Goal: Task Accomplishment & Management: Complete application form

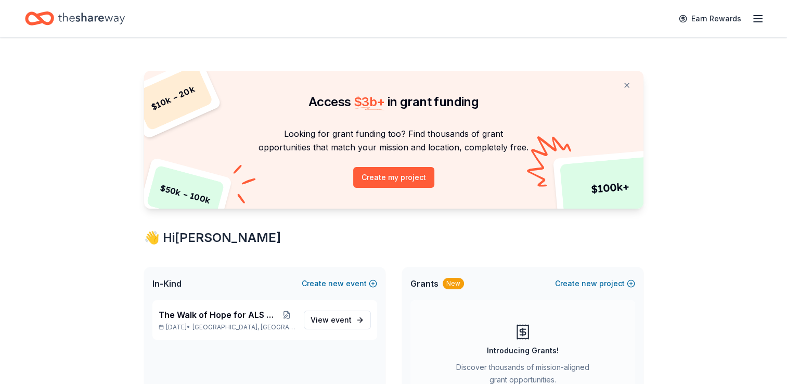
scroll to position [117, 0]
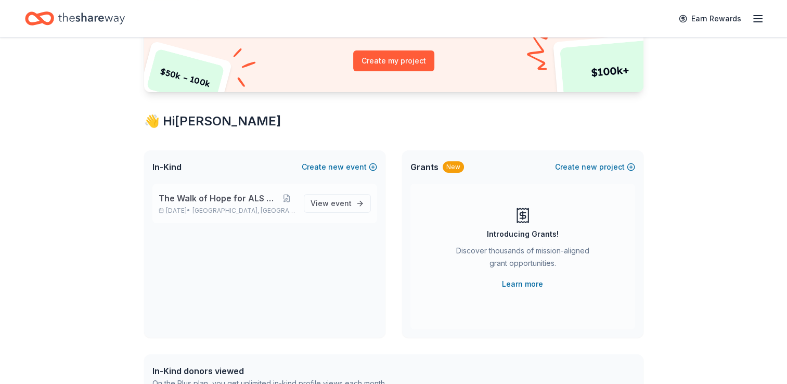
click at [249, 203] on span "The Walk of Hope for ALS Research" at bounding box center [219, 198] width 120 height 12
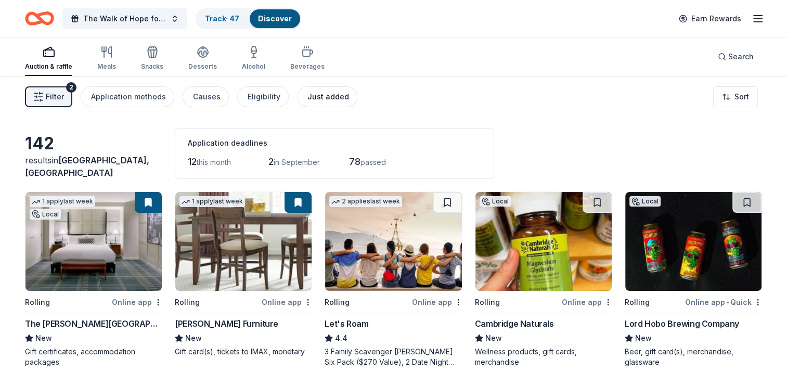
click at [323, 93] on div "Just added" at bounding box center [328, 97] width 42 height 12
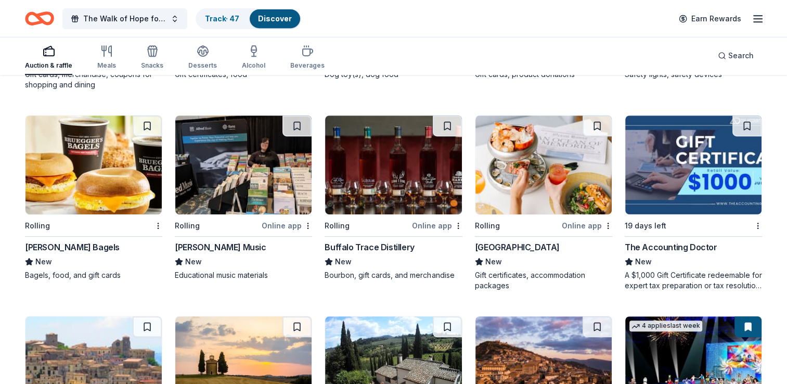
scroll to position [479, 0]
click at [96, 168] on img at bounding box center [93, 164] width 136 height 99
click at [531, 170] on img at bounding box center [544, 164] width 136 height 99
click at [558, 153] on img at bounding box center [544, 164] width 136 height 99
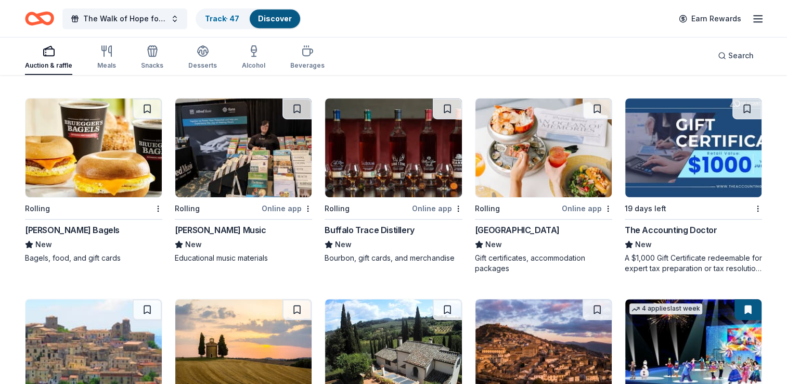
scroll to position [606, 0]
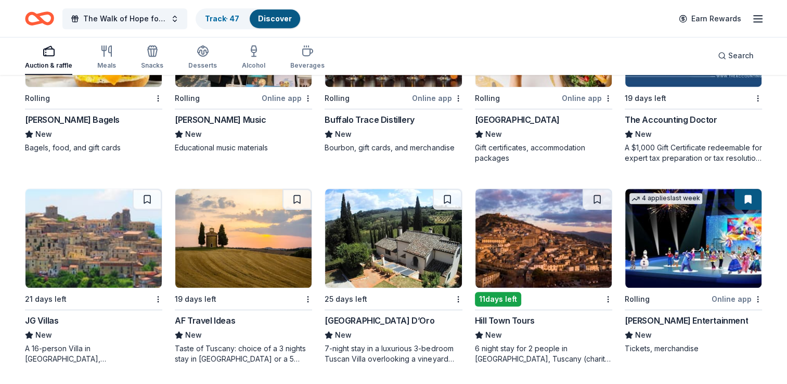
click at [79, 241] on img at bounding box center [93, 238] width 136 height 99
click at [248, 239] on img at bounding box center [243, 238] width 136 height 99
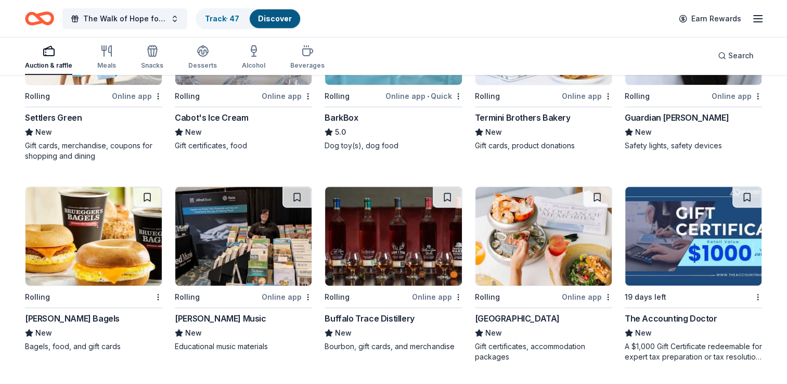
scroll to position [406, 0]
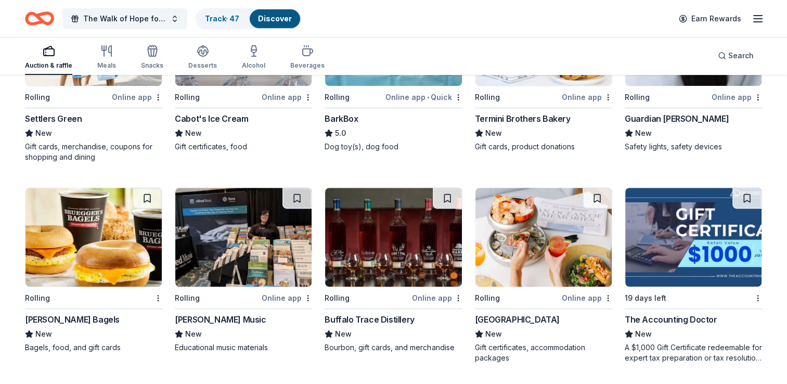
click at [693, 230] on img at bounding box center [693, 237] width 136 height 99
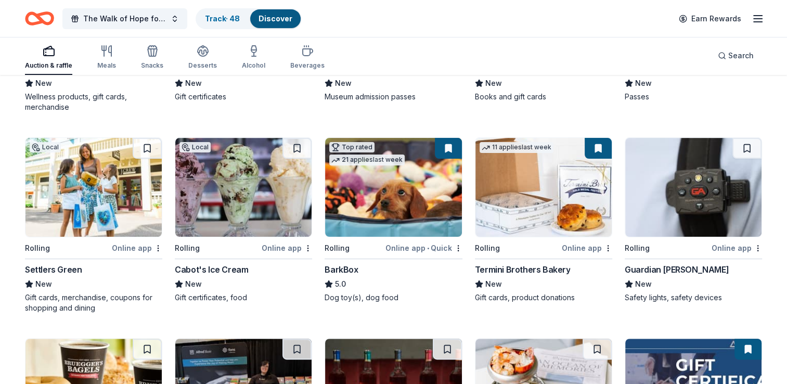
scroll to position [0, 0]
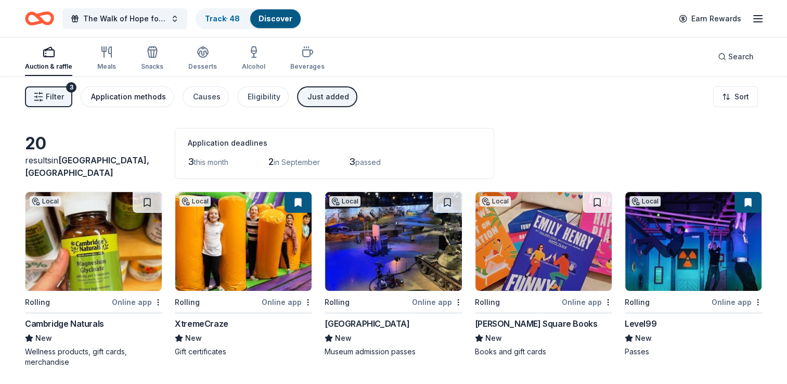
click at [120, 98] on div "Application methods" at bounding box center [128, 97] width 75 height 12
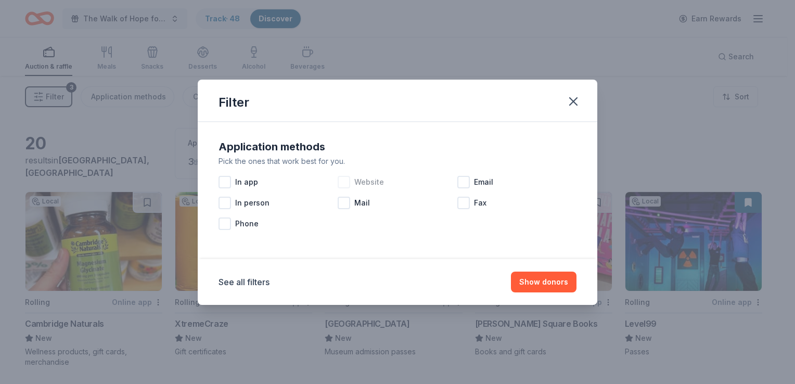
click at [340, 182] on div at bounding box center [344, 182] width 12 height 12
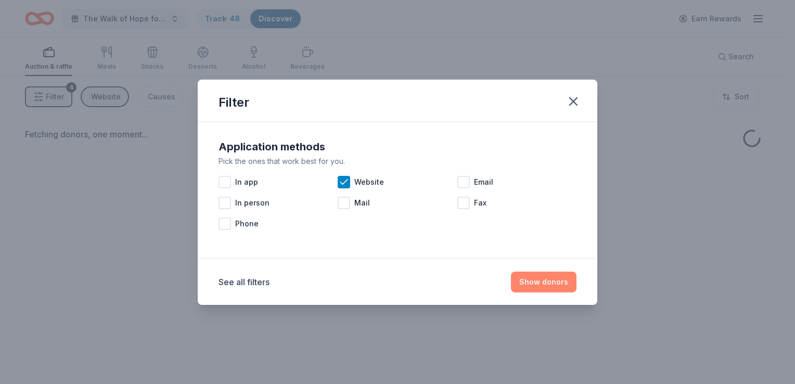
click at [540, 280] on button "Show donors" at bounding box center [544, 282] width 66 height 21
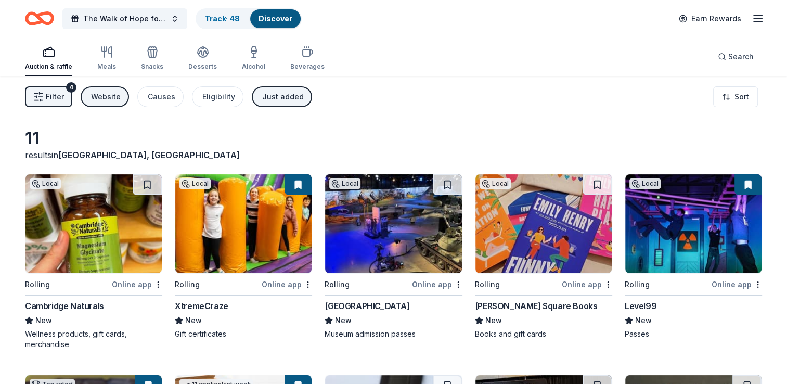
click at [262, 103] on button "Just added" at bounding box center [282, 96] width 60 height 21
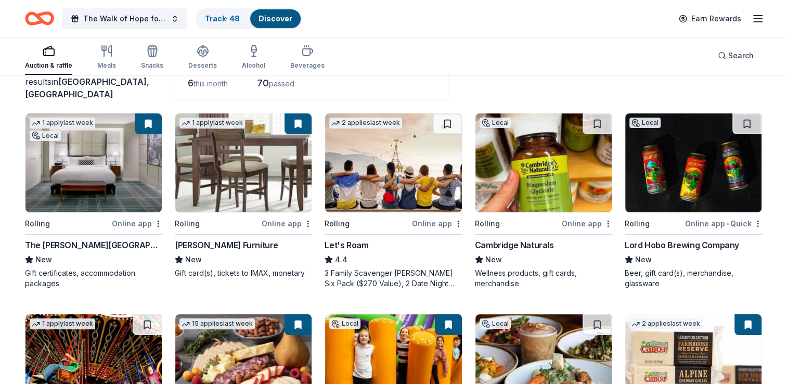
scroll to position [77, 0]
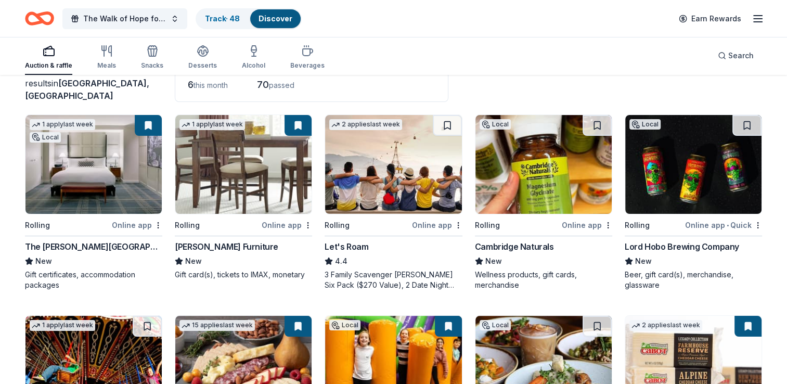
click at [377, 168] on img at bounding box center [393, 164] width 136 height 99
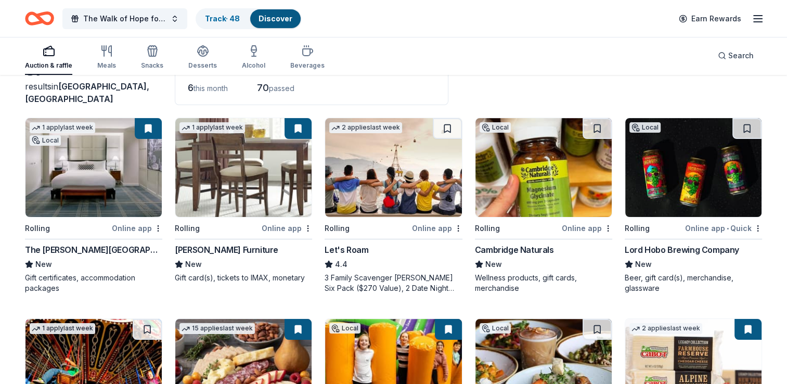
scroll to position [73, 0]
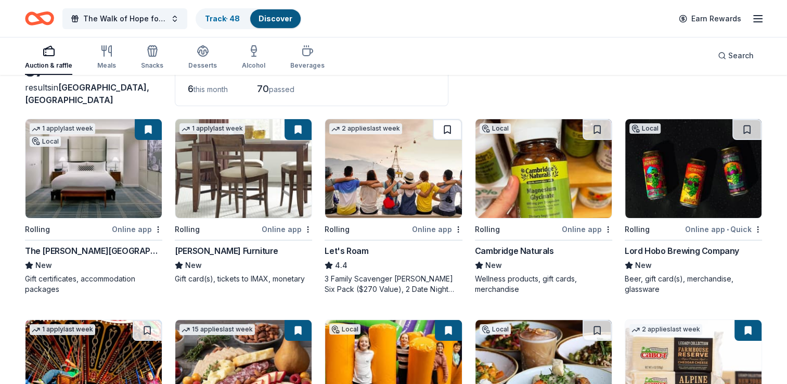
click at [448, 126] on button at bounding box center [447, 129] width 29 height 21
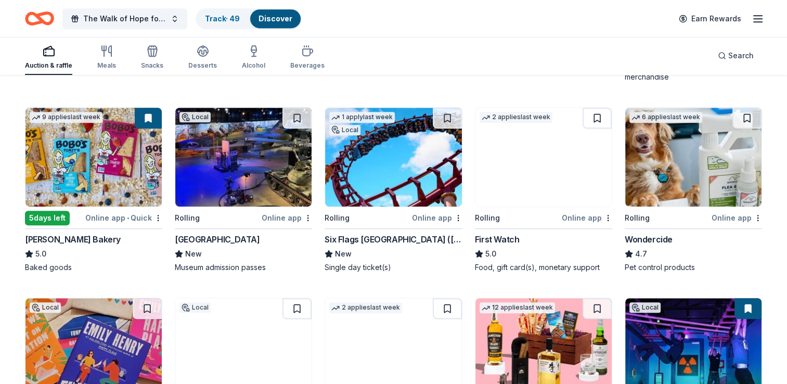
scroll to position [487, 0]
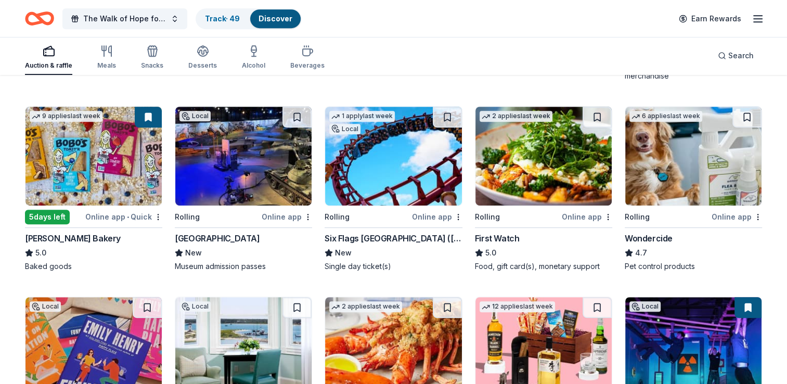
click at [550, 158] on img at bounding box center [544, 156] width 136 height 99
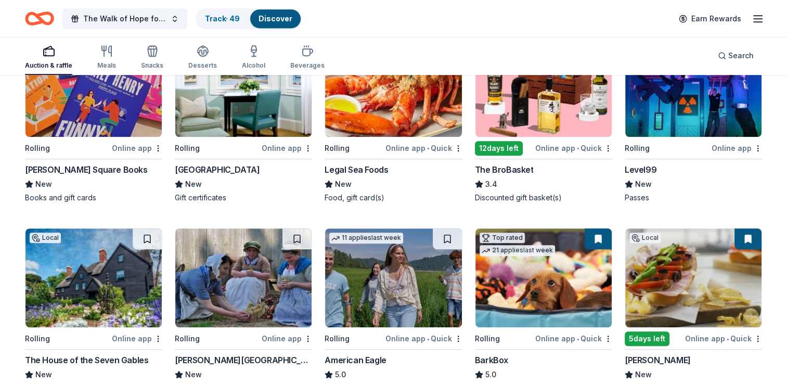
scroll to position [745, 0]
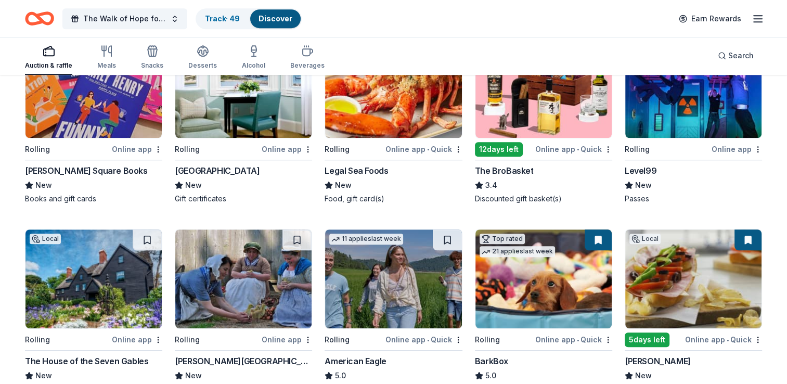
click at [248, 100] on img at bounding box center [243, 88] width 136 height 99
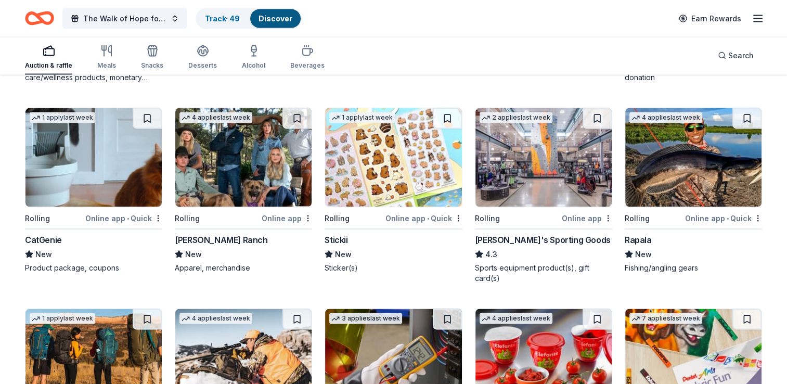
scroll to position [2061, 0]
click at [518, 161] on img at bounding box center [544, 157] width 136 height 99
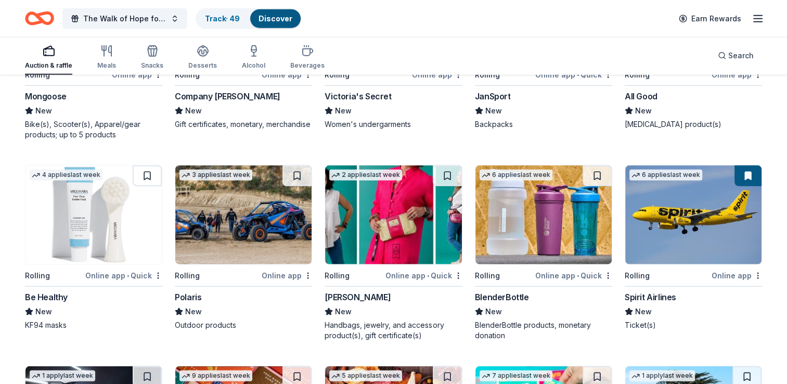
scroll to position [2796, 0]
click at [236, 211] on img at bounding box center [243, 215] width 136 height 99
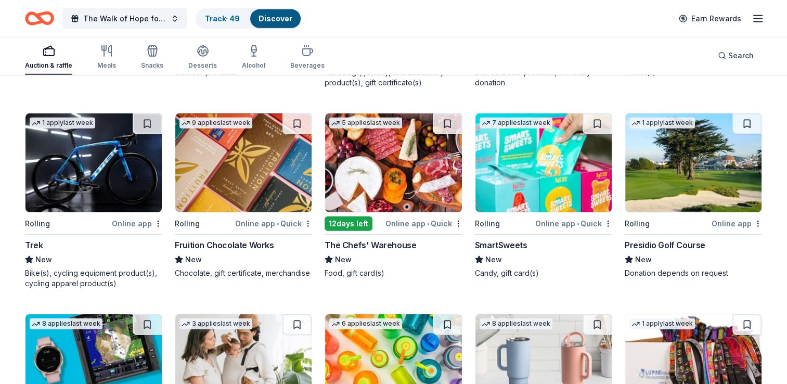
scroll to position [3047, 0]
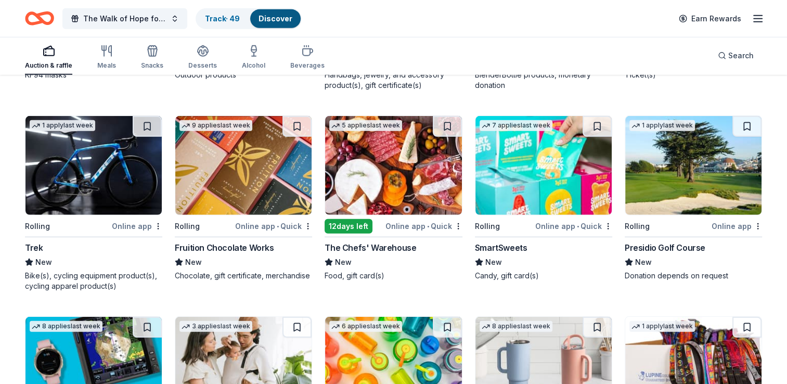
click at [709, 163] on img at bounding box center [693, 165] width 136 height 99
click at [748, 123] on button at bounding box center [747, 126] width 29 height 21
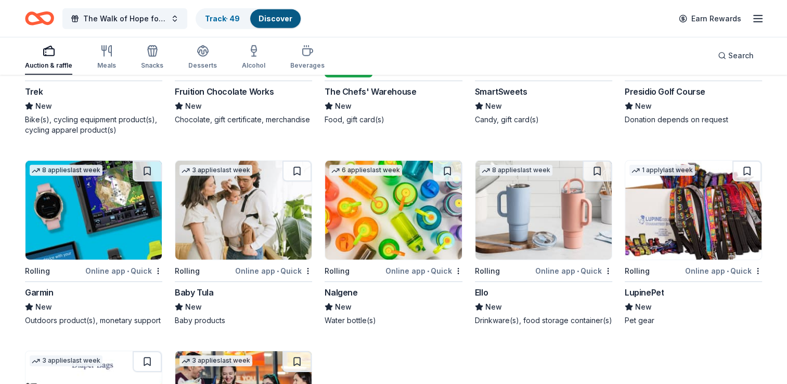
scroll to position [3281, 0]
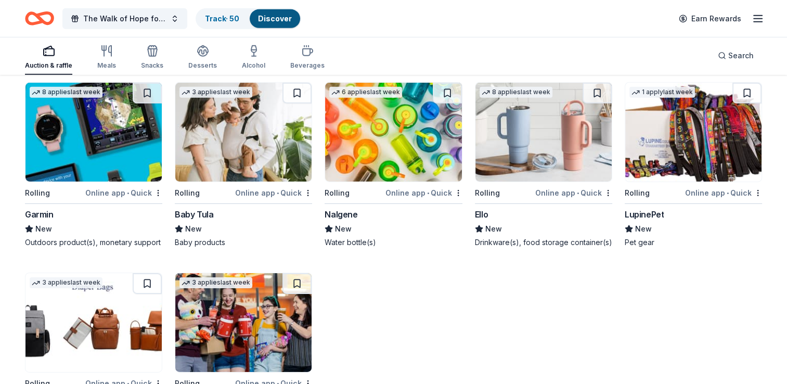
click at [539, 140] on img at bounding box center [544, 132] width 136 height 99
click at [598, 89] on button at bounding box center [597, 93] width 29 height 21
click at [243, 132] on img at bounding box center [243, 132] width 136 height 99
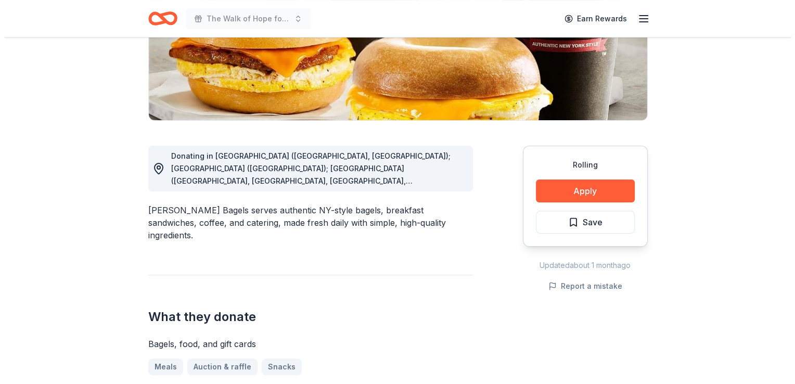
scroll to position [197, 0]
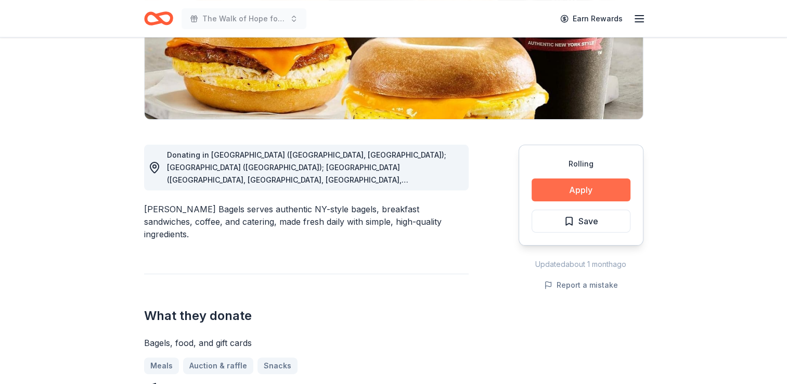
click at [573, 194] on button "Apply" at bounding box center [581, 189] width 99 height 23
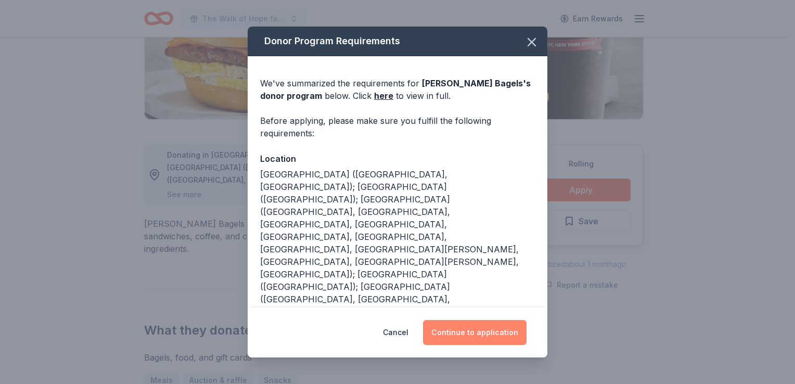
click at [464, 339] on button "Continue to application" at bounding box center [475, 332] width 104 height 25
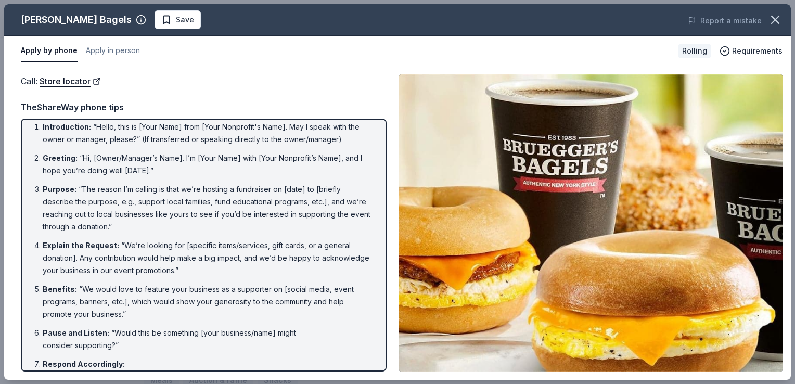
scroll to position [112, 0]
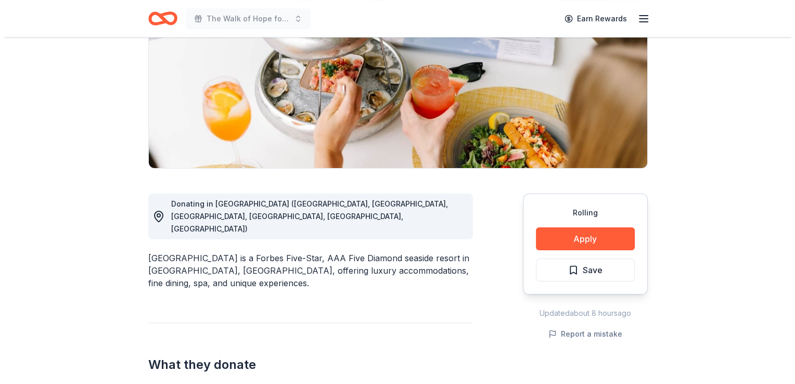
scroll to position [249, 0]
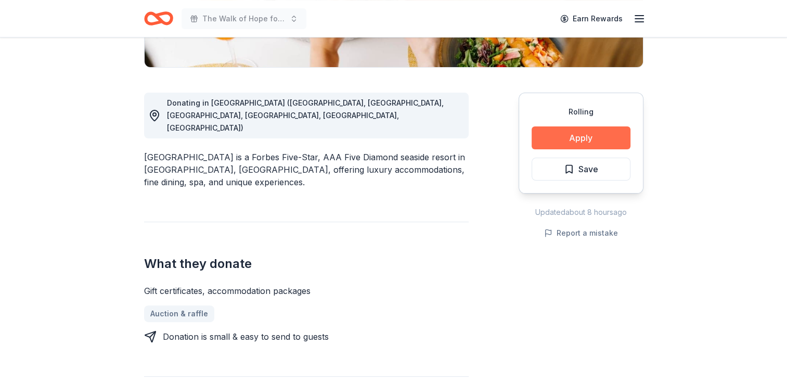
click at [576, 142] on button "Apply" at bounding box center [581, 137] width 99 height 23
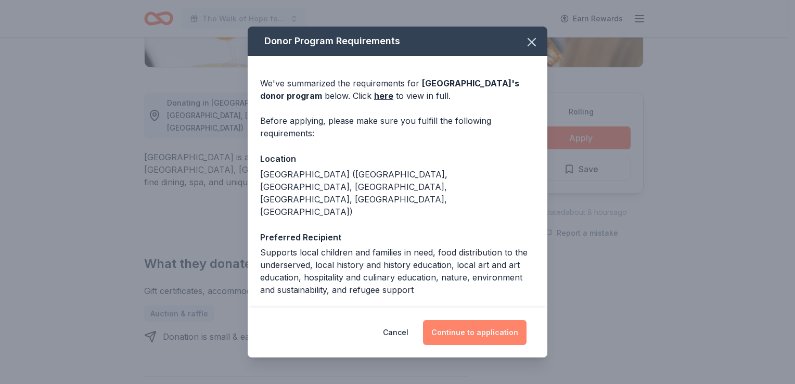
click at [474, 330] on button "Continue to application" at bounding box center [475, 332] width 104 height 25
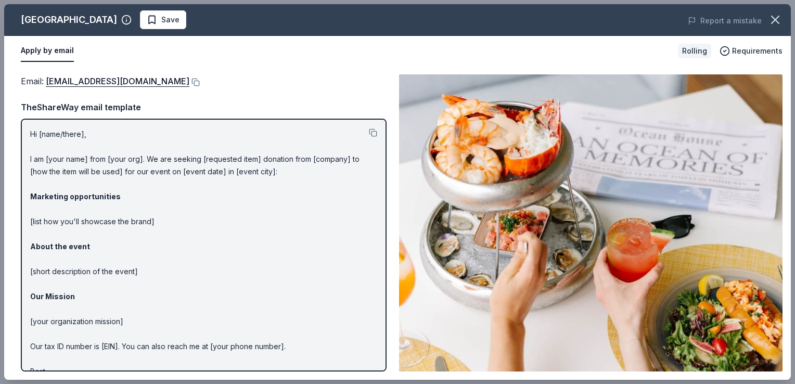
scroll to position [0, 0]
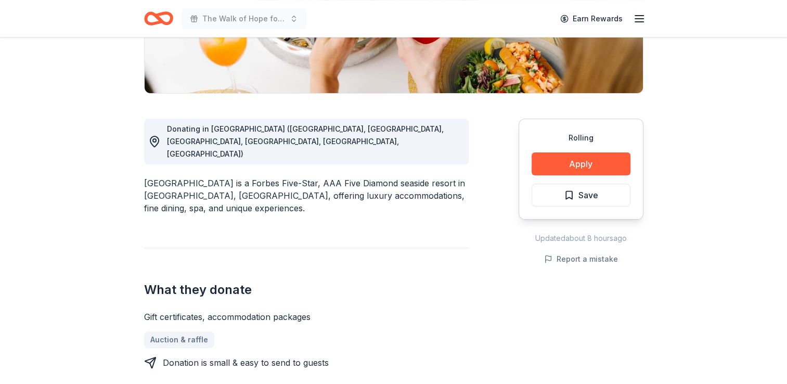
scroll to position [224, 0]
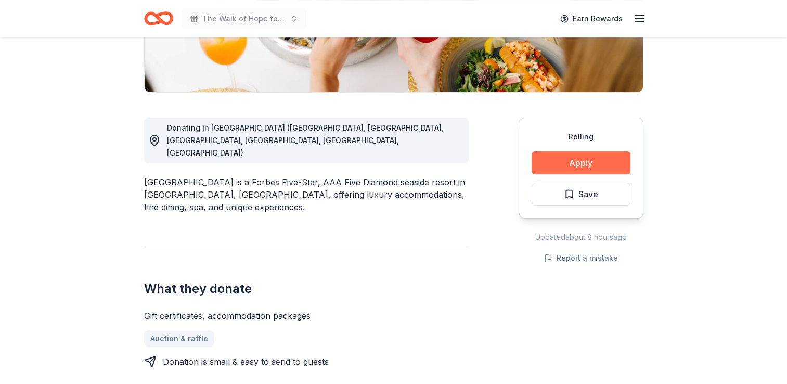
click at [575, 166] on button "Apply" at bounding box center [581, 162] width 99 height 23
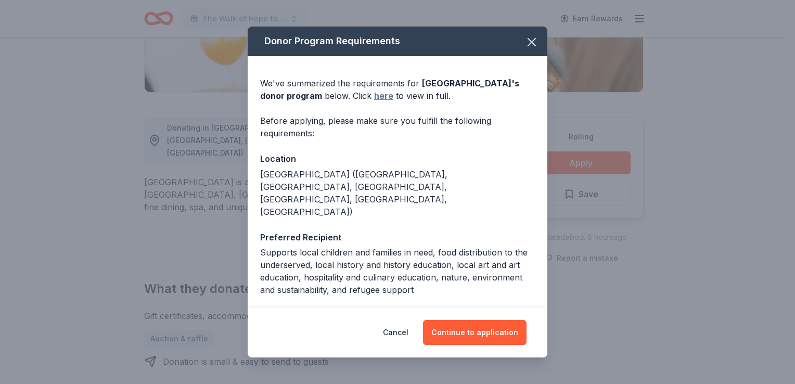
click at [374, 96] on link "here" at bounding box center [383, 95] width 19 height 12
click at [524, 47] on icon "button" at bounding box center [531, 42] width 15 height 15
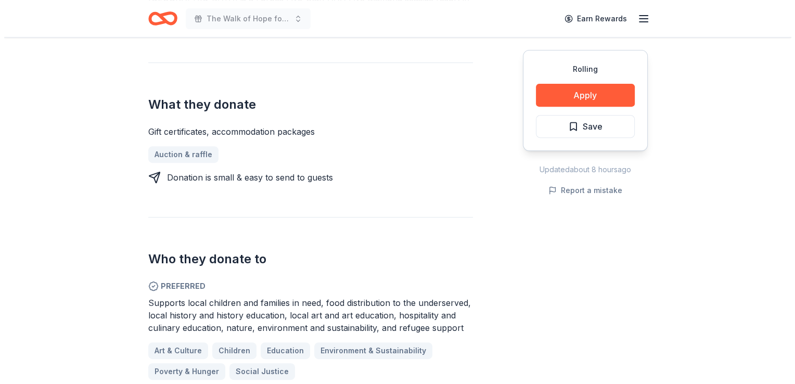
scroll to position [402, 0]
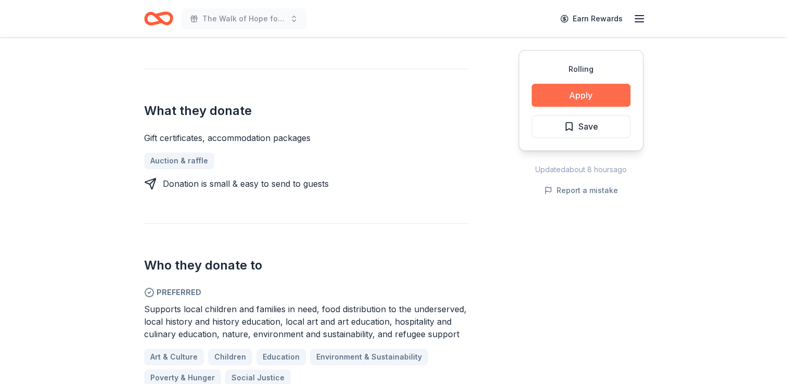
click at [584, 87] on button "Apply" at bounding box center [581, 95] width 99 height 23
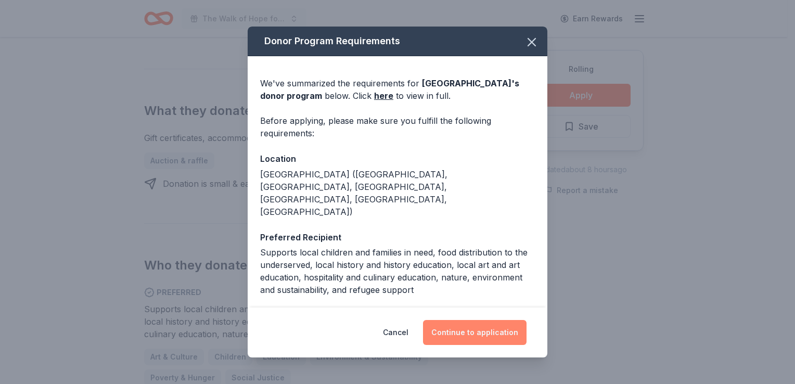
click at [476, 326] on button "Continue to application" at bounding box center [475, 332] width 104 height 25
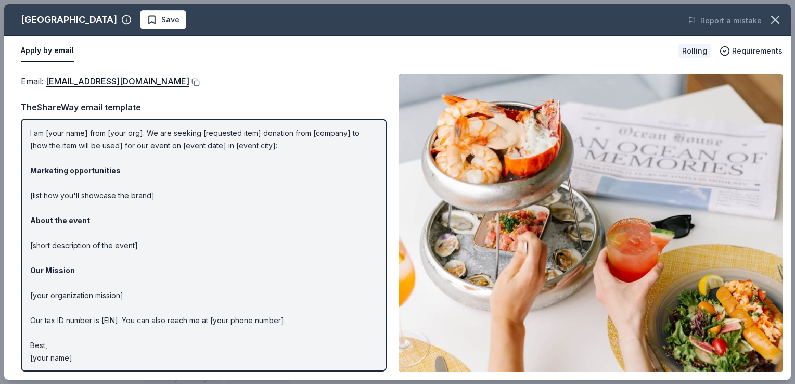
scroll to position [0, 0]
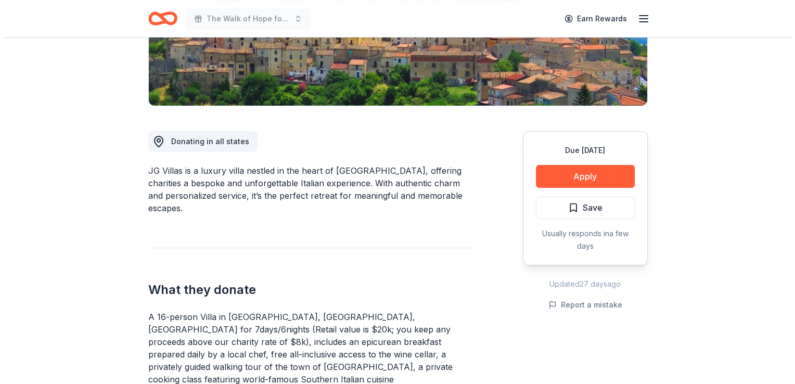
scroll to position [375, 0]
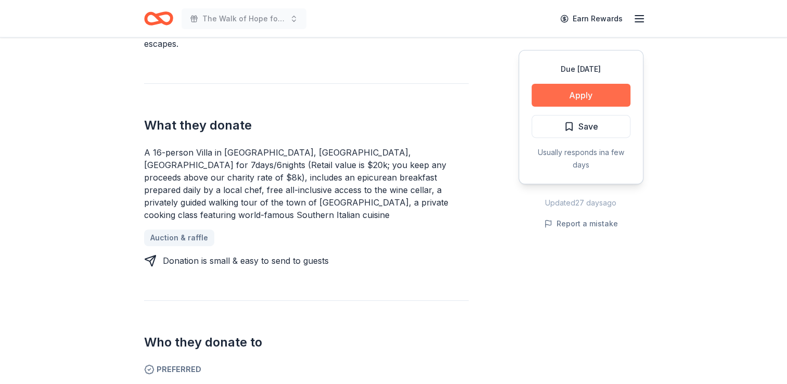
click at [588, 92] on button "Apply" at bounding box center [581, 95] width 99 height 23
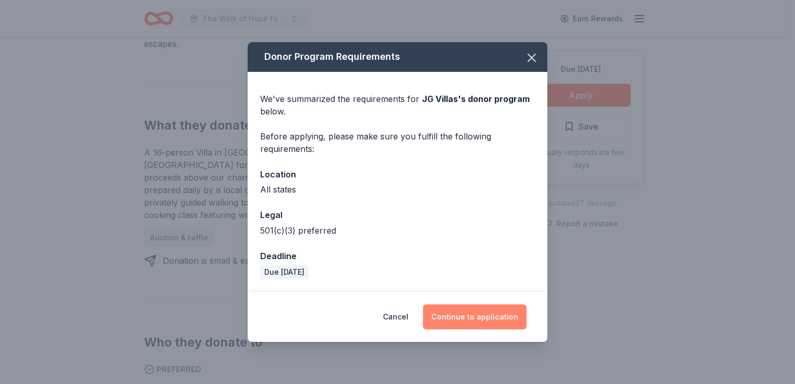
click at [466, 322] on button "Continue to application" at bounding box center [475, 316] width 104 height 25
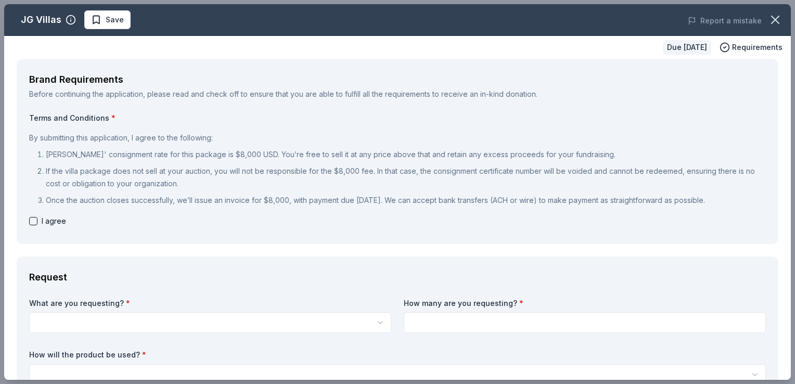
click at [35, 222] on button "button" at bounding box center [33, 221] width 8 height 8
checkbox input "true"
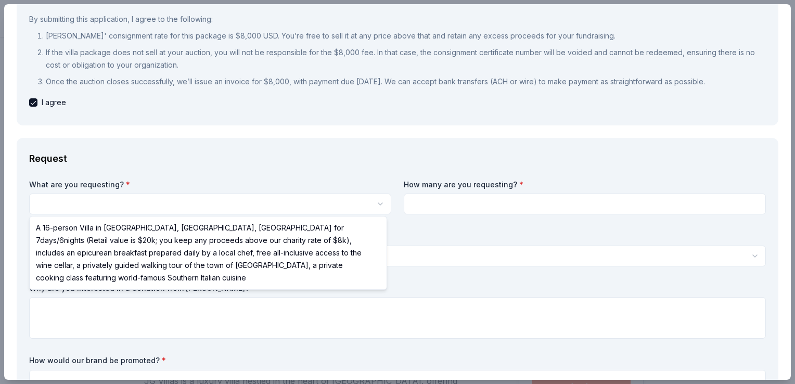
scroll to position [0, 0]
click at [111, 206] on html "The Walk of Hope for ALS Research Save Apply Due in 21 days Share JG Villas New…" at bounding box center [397, 192] width 795 height 384
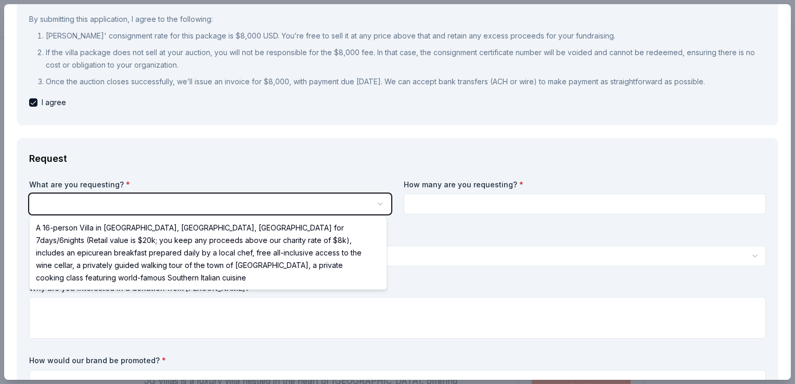
click at [109, 206] on html "The Walk of Hope for ALS Research Save Apply Due in 21 days Share JG Villas New…" at bounding box center [397, 192] width 795 height 384
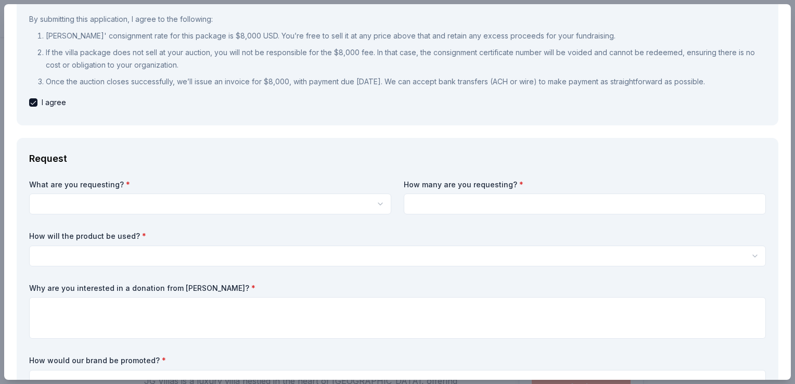
click at [434, 204] on input at bounding box center [585, 204] width 362 height 21
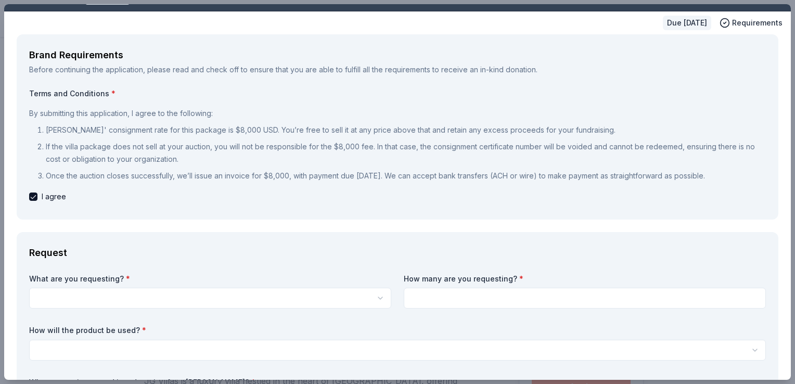
scroll to position [140, 0]
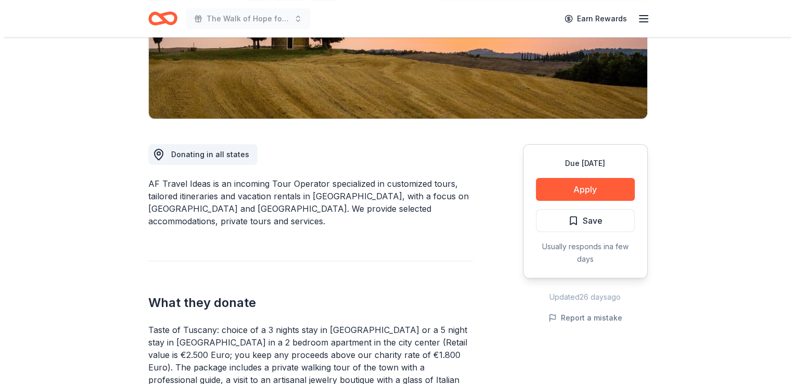
scroll to position [198, 0]
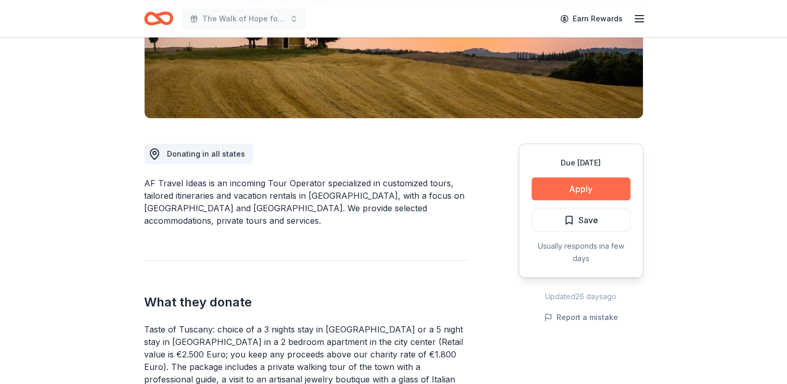
click at [574, 186] on button "Apply" at bounding box center [581, 188] width 99 height 23
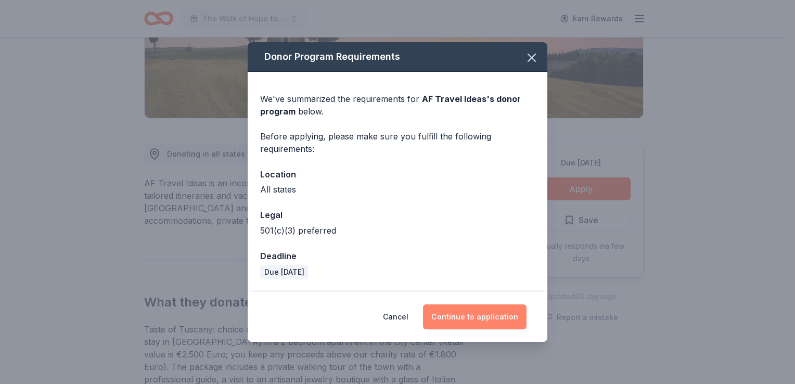
click at [485, 310] on button "Continue to application" at bounding box center [475, 316] width 104 height 25
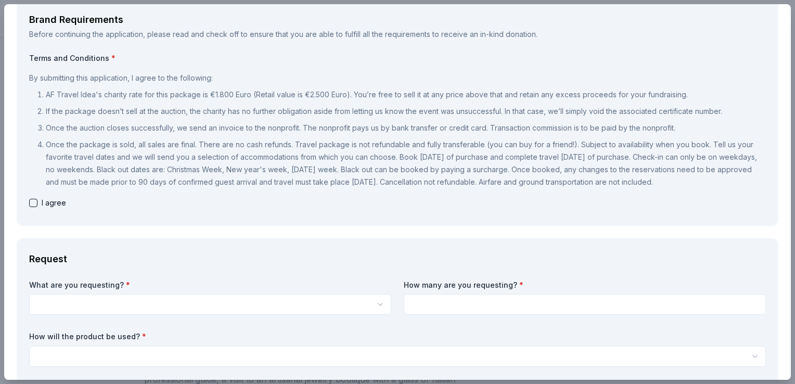
scroll to position [60, 0]
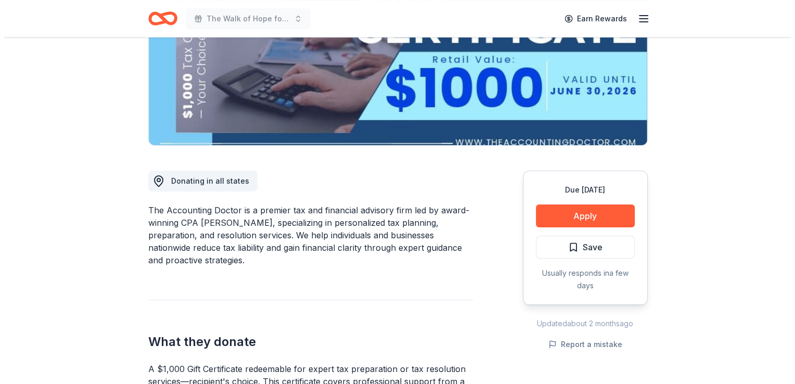
scroll to position [287, 0]
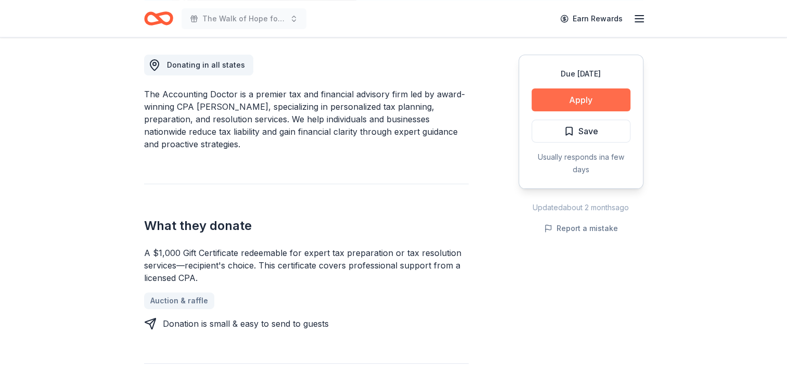
click at [575, 98] on button "Apply" at bounding box center [581, 99] width 99 height 23
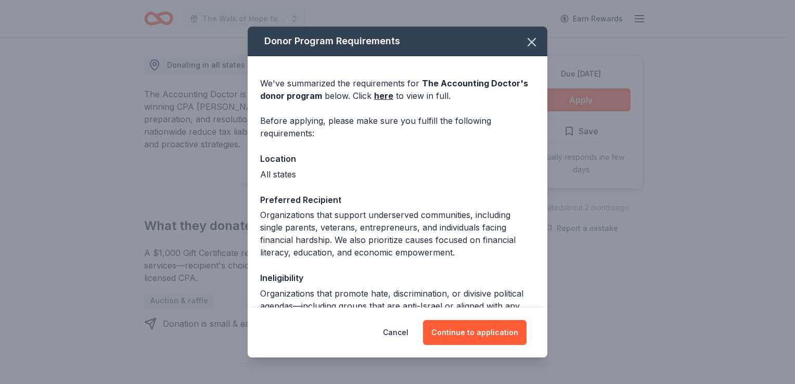
scroll to position [97, 0]
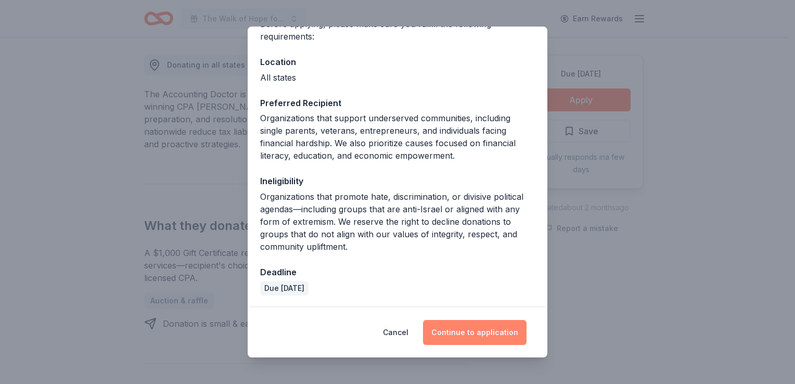
click at [477, 326] on button "Continue to application" at bounding box center [475, 332] width 104 height 25
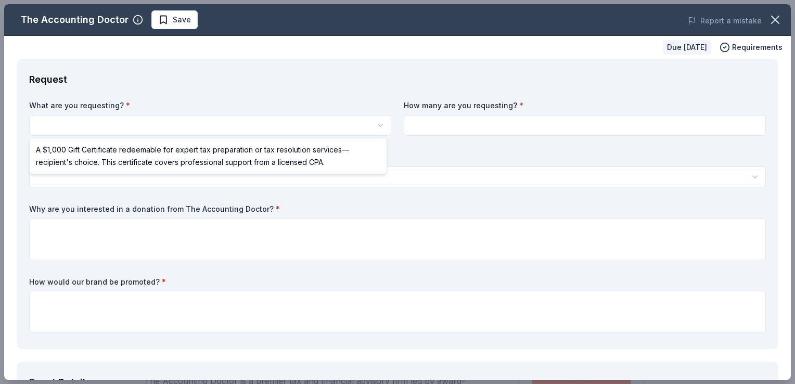
scroll to position [0, 0]
click at [214, 125] on html "The Walk of Hope for ALS Research Save Apply Due [DATE] Share The Accounting Do…" at bounding box center [397, 192] width 795 height 384
select select "A $1,000 Gift Certificate redeemable for expert tax preparation or tax resoluti…"
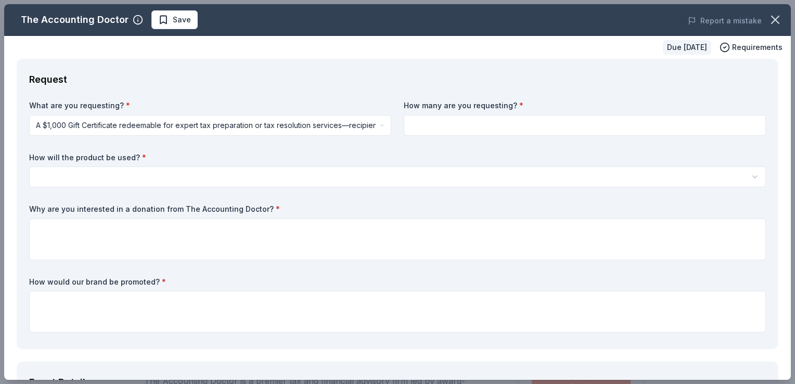
click at [431, 130] on input at bounding box center [585, 125] width 362 height 21
type input "1"
click at [136, 174] on html "The Walk of Hope for ALS Research Save Apply Due in 19 days Share The Accountin…" at bounding box center [397, 192] width 795 height 384
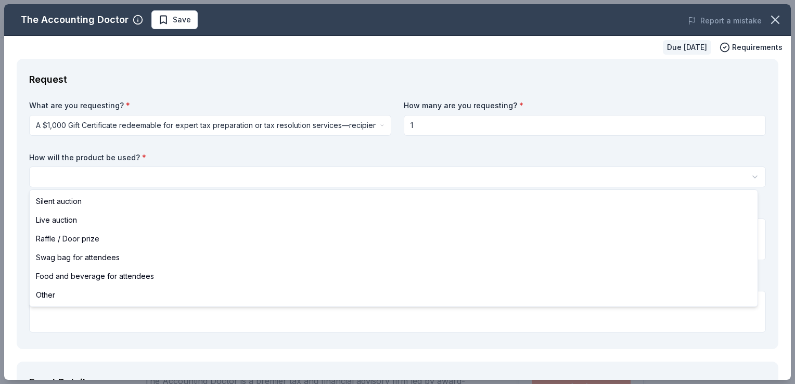
select select "silentAuction"
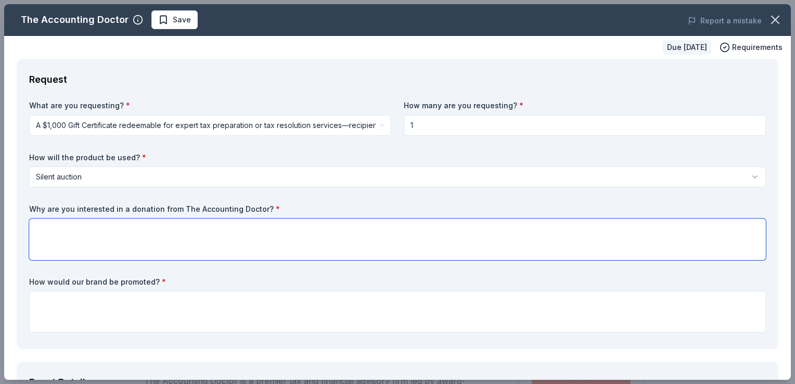
click at [146, 234] on textarea at bounding box center [397, 240] width 737 height 42
click at [38, 228] on textarea "this would be an amazing addition to the annual Angel Fund Golf Tournament taki…" at bounding box center [397, 240] width 737 height 42
click at [393, 226] on textarea "This would be an amazing addition to the annual Angel Fund Golf Tournament taki…" at bounding box center [397, 240] width 737 height 42
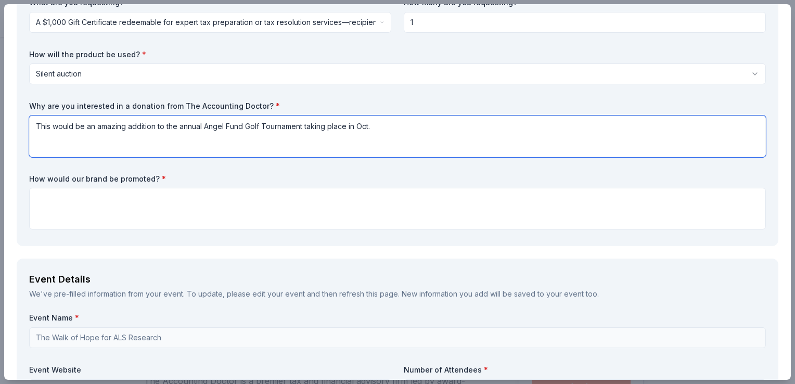
type textarea "This would be an amazing addition to the annual Angel Fund Golf Tournament taki…"
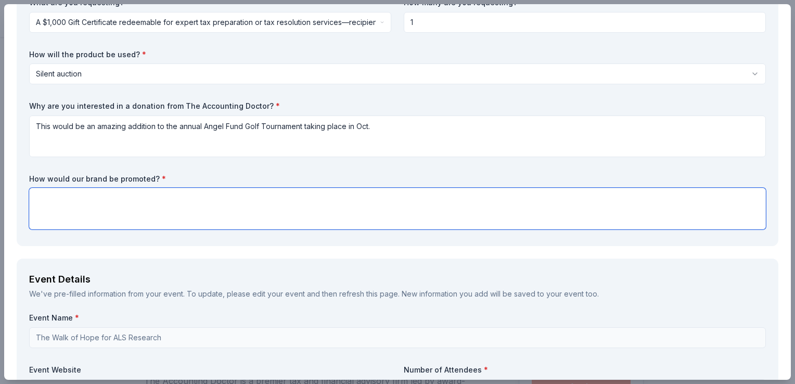
click at [211, 213] on textarea at bounding box center [397, 209] width 737 height 42
type textarea "across all marketing platfoms"
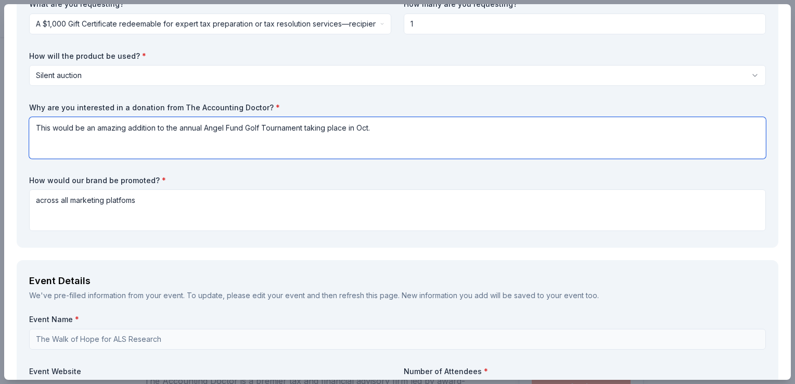
drag, startPoint x: 204, startPoint y: 128, endPoint x: 302, endPoint y: 133, distance: 98.4
click at [302, 133] on textarea "This would be an amazing addition to the annual Angel Fund Golf Tournament taki…" at bounding box center [397, 138] width 737 height 42
click at [315, 127] on textarea "This would be an amazing addition to the annual Walk of Hope taking place in Oc…" at bounding box center [397, 138] width 737 height 42
type textarea "This would be an amazing addition to the annual Walk of Hope taking place in Se…"
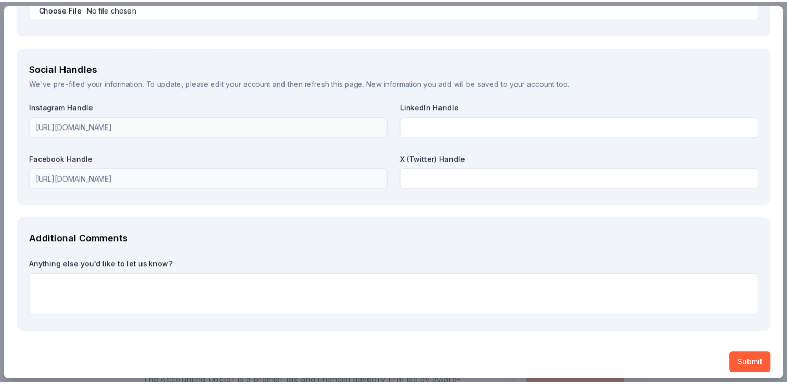
scroll to position [1368, 0]
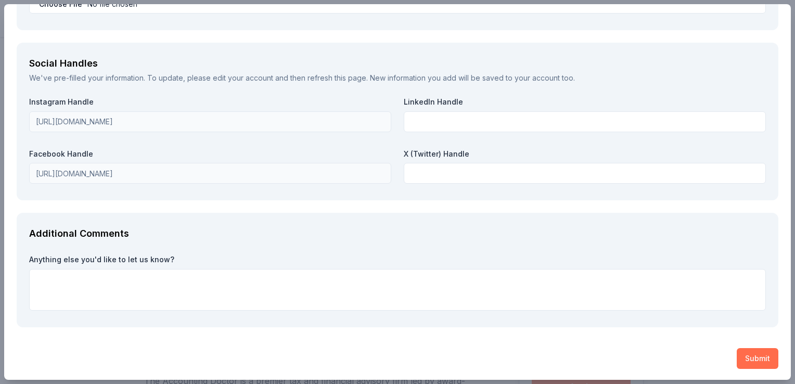
type textarea "across all marketing platforms"
click at [751, 357] on button "Submit" at bounding box center [758, 358] width 42 height 21
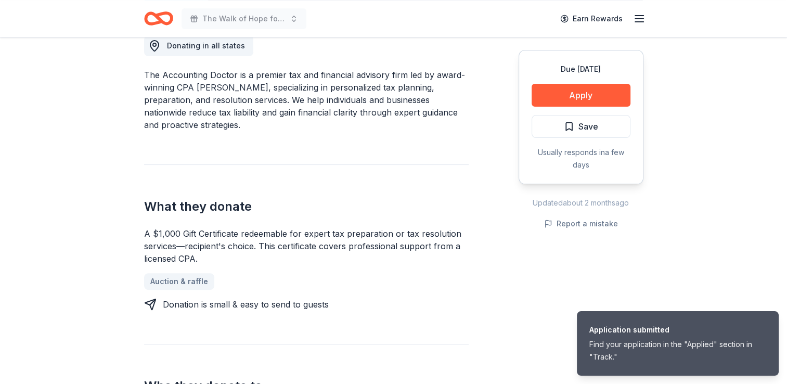
scroll to position [0, 0]
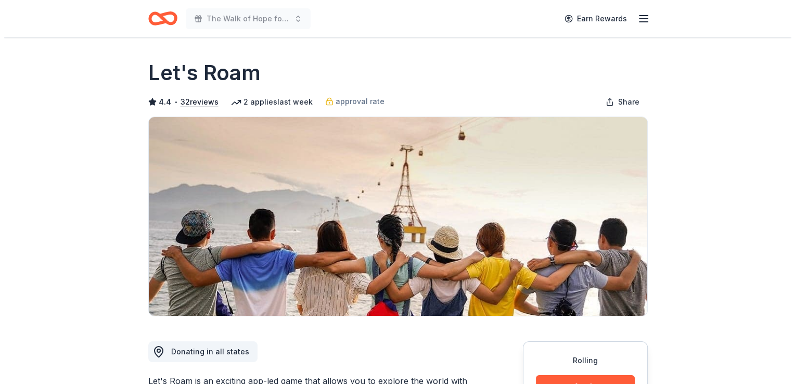
scroll to position [188, 0]
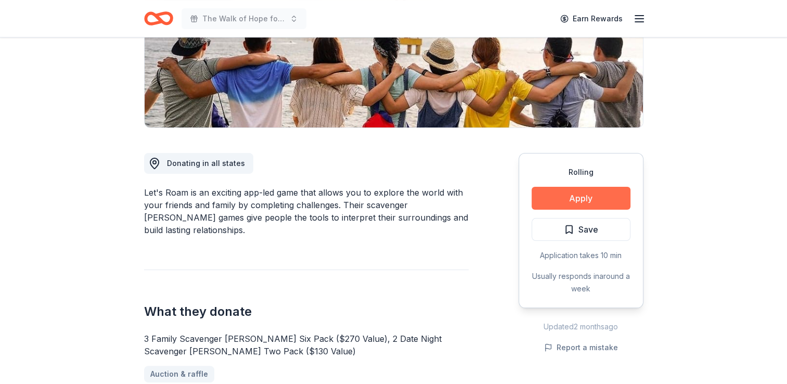
click at [581, 193] on button "Apply" at bounding box center [581, 198] width 99 height 23
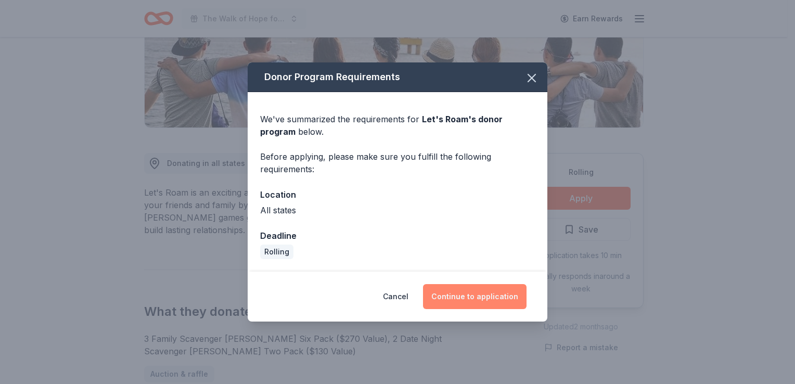
click at [480, 301] on button "Continue to application" at bounding box center [475, 296] width 104 height 25
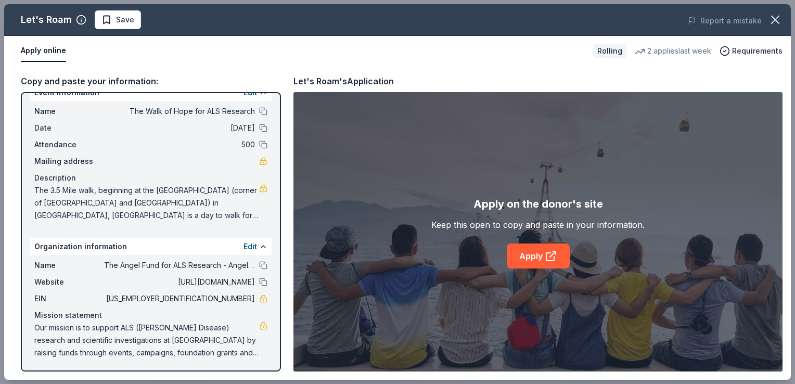
scroll to position [0, 0]
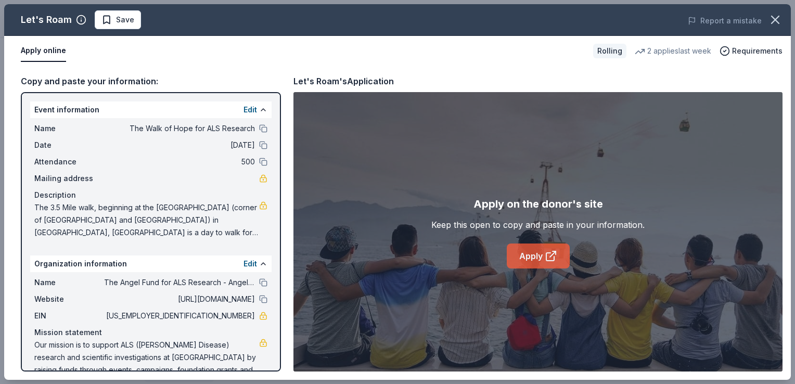
click at [538, 253] on link "Apply" at bounding box center [538, 255] width 63 height 25
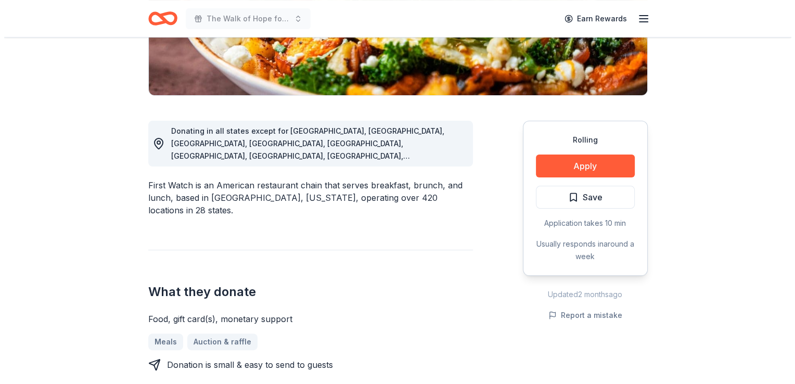
scroll to position [220, 0]
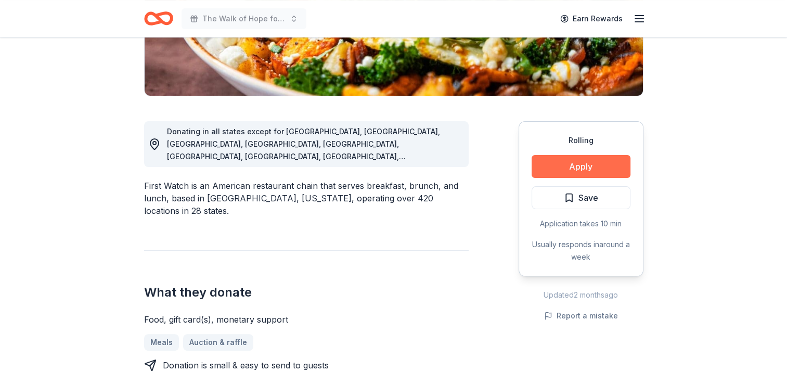
click at [619, 161] on button "Apply" at bounding box center [581, 166] width 99 height 23
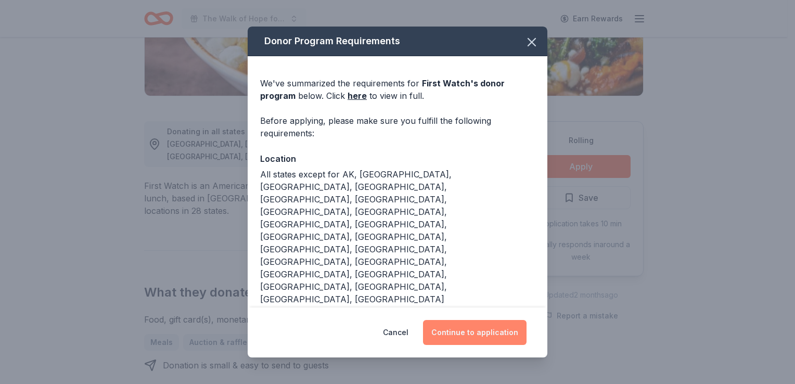
click at [487, 337] on button "Continue to application" at bounding box center [475, 332] width 104 height 25
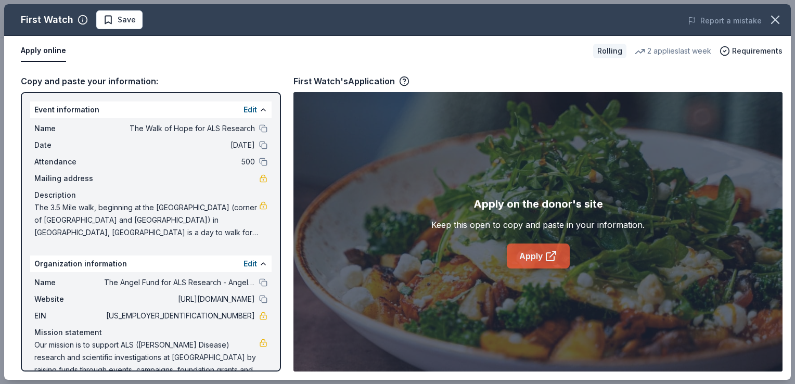
click at [534, 260] on link "Apply" at bounding box center [538, 255] width 63 height 25
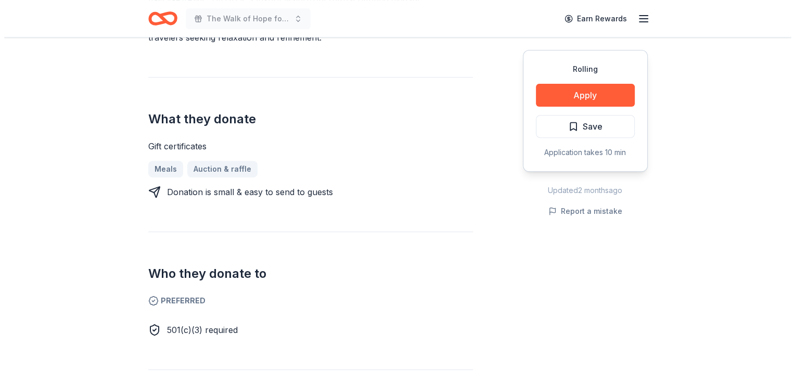
scroll to position [380, 0]
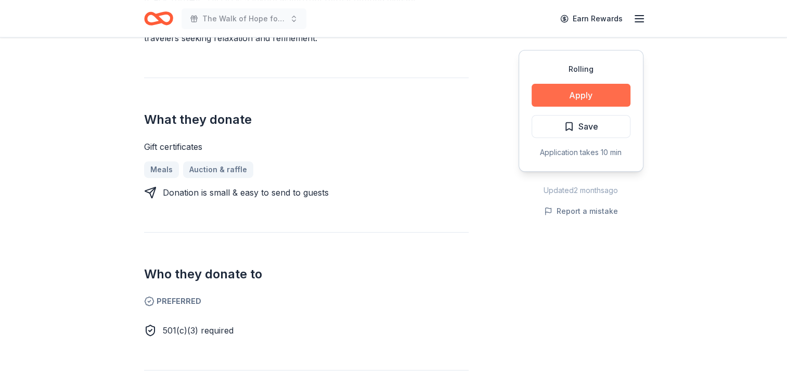
click at [576, 93] on button "Apply" at bounding box center [581, 95] width 99 height 23
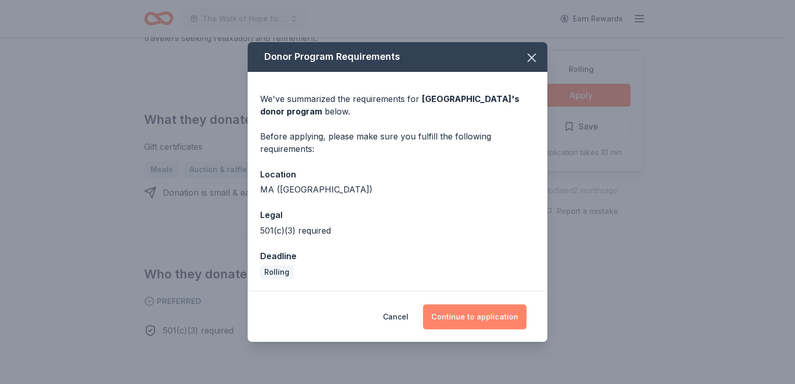
click at [478, 317] on button "Continue to application" at bounding box center [475, 316] width 104 height 25
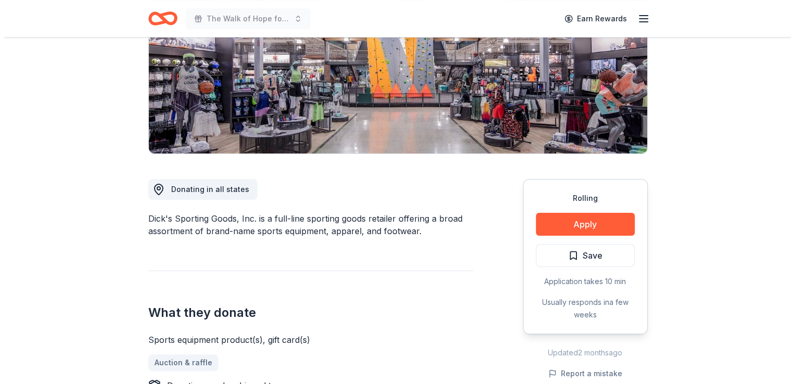
scroll to position [273, 0]
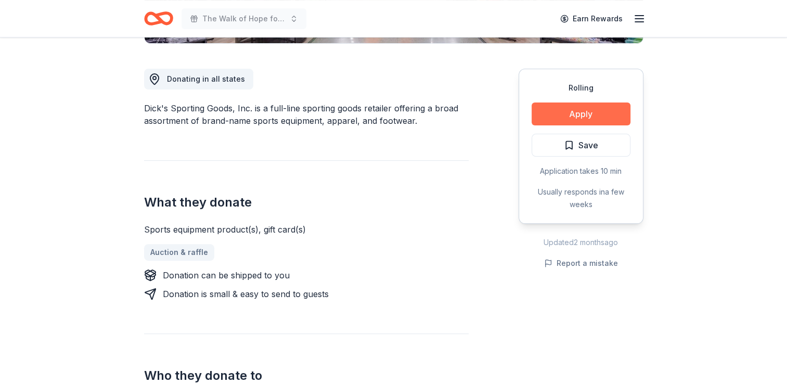
click at [591, 120] on button "Apply" at bounding box center [581, 113] width 99 height 23
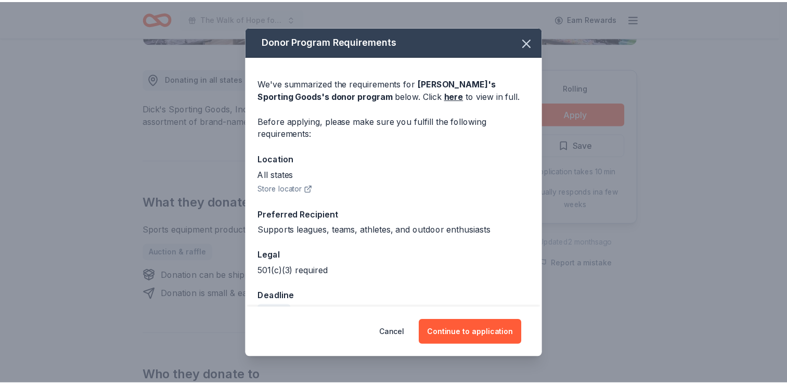
scroll to position [24, 0]
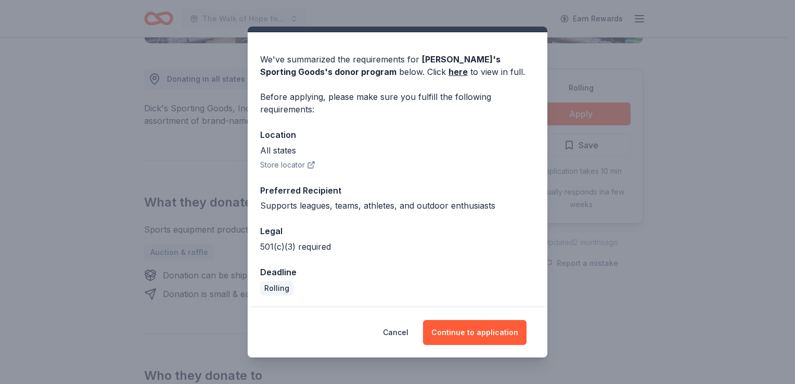
click at [736, 130] on div "Donor Program Requirements We've summarized the requirements for Dick's Sportin…" at bounding box center [397, 192] width 795 height 384
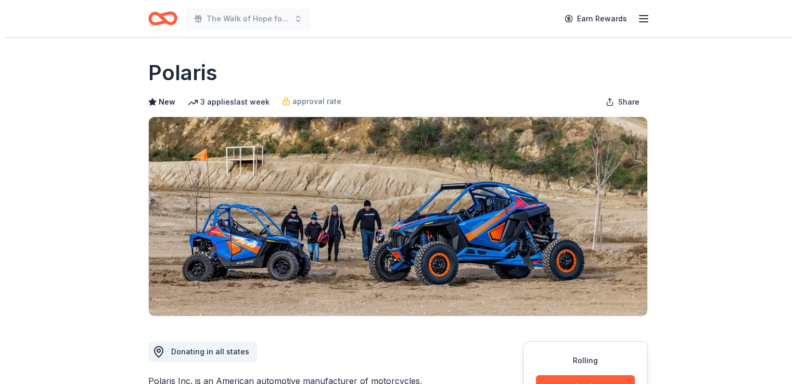
scroll to position [135, 0]
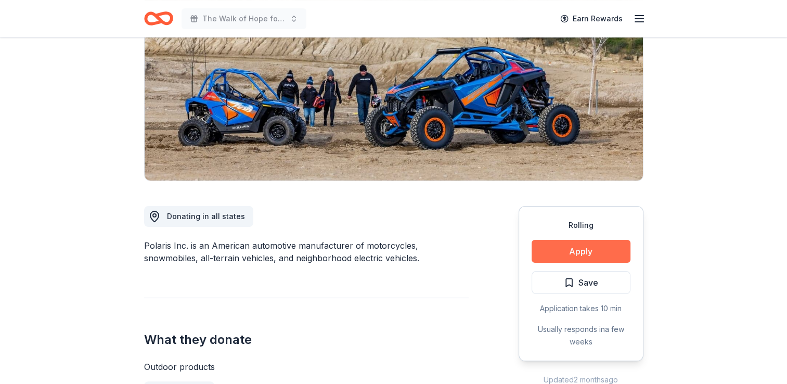
click at [606, 257] on button "Apply" at bounding box center [581, 251] width 99 height 23
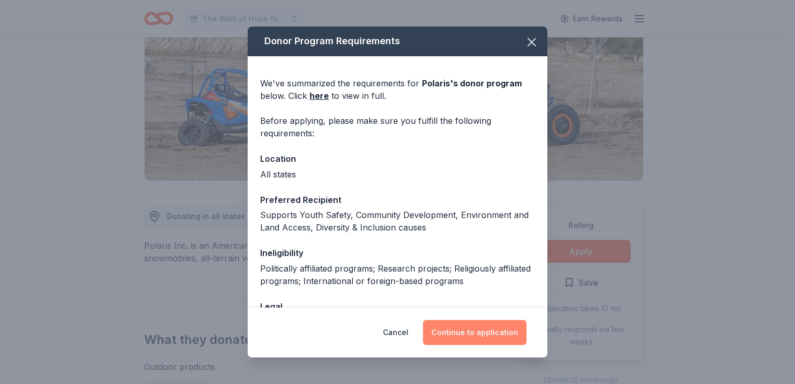
click at [484, 339] on button "Continue to application" at bounding box center [475, 332] width 104 height 25
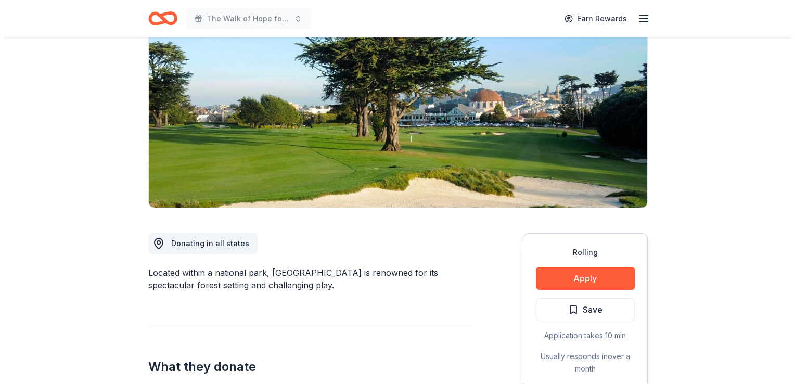
scroll to position [229, 0]
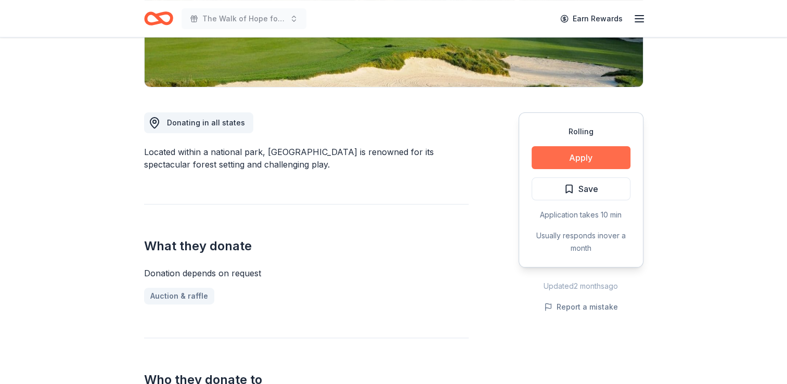
click at [599, 152] on button "Apply" at bounding box center [581, 157] width 99 height 23
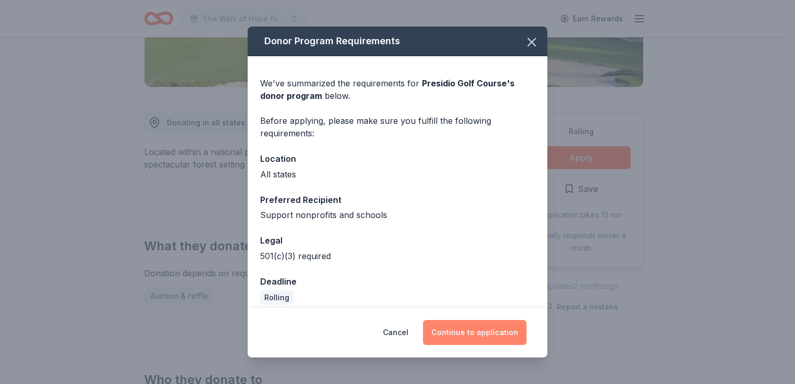
click at [480, 330] on button "Continue to application" at bounding box center [475, 332] width 104 height 25
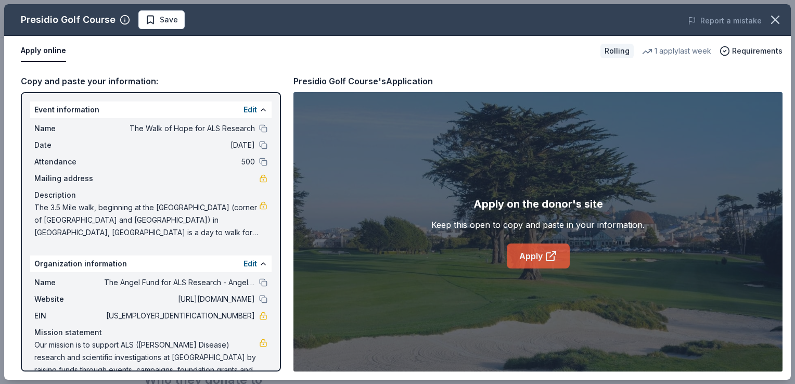
click at [541, 252] on link "Apply" at bounding box center [538, 255] width 63 height 25
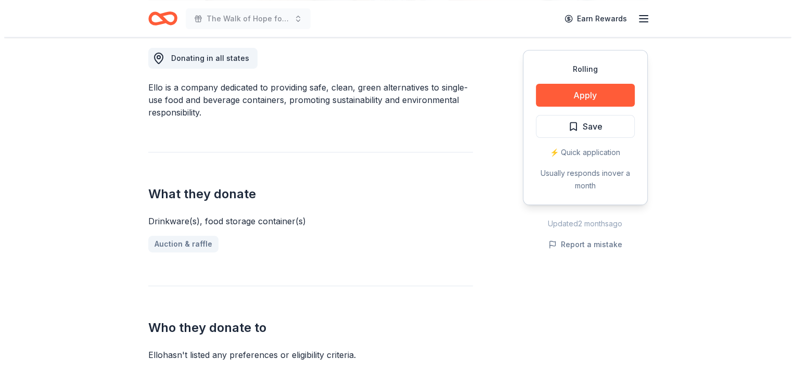
scroll to position [300, 0]
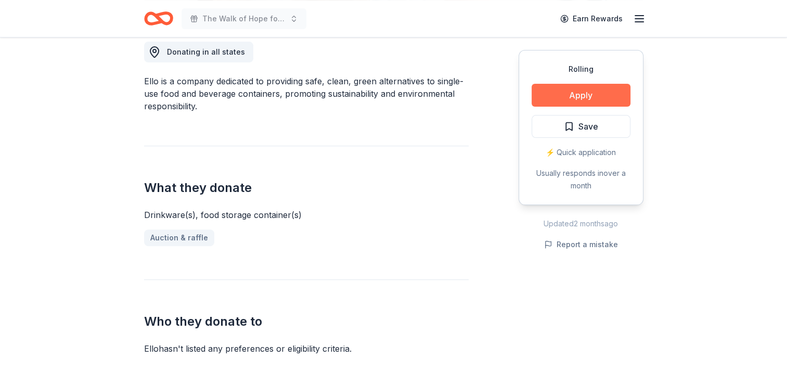
click at [609, 90] on button "Apply" at bounding box center [581, 95] width 99 height 23
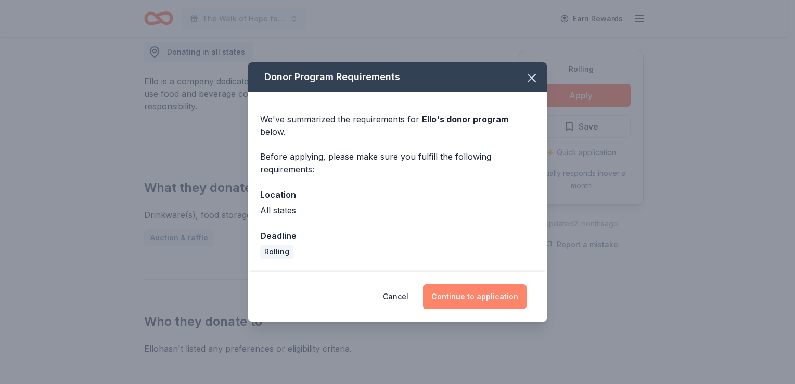
click at [484, 290] on button "Continue to application" at bounding box center [475, 296] width 104 height 25
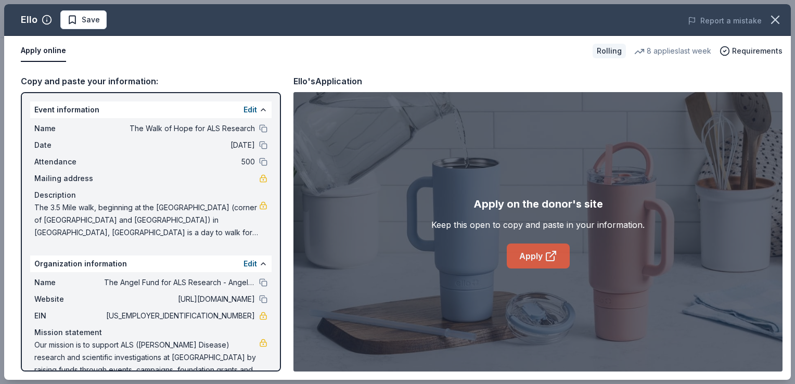
click at [533, 254] on link "Apply" at bounding box center [538, 255] width 63 height 25
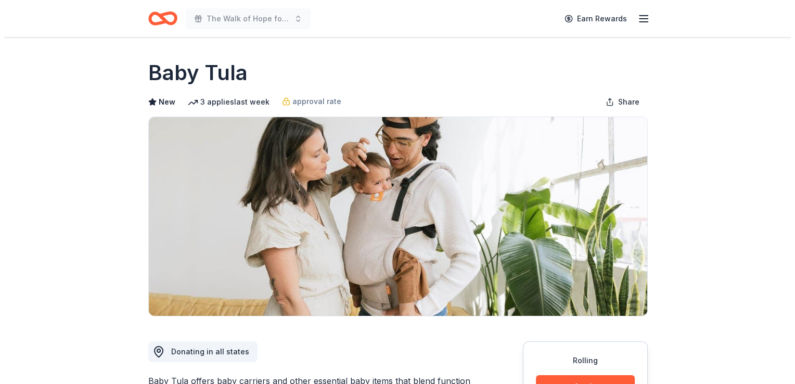
scroll to position [170, 0]
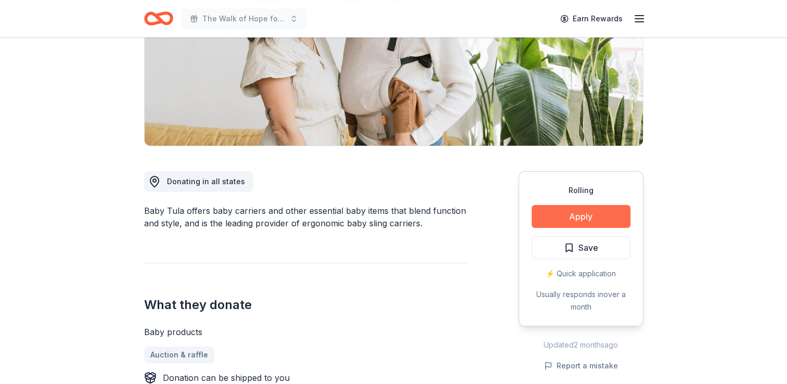
click at [581, 219] on button "Apply" at bounding box center [581, 216] width 99 height 23
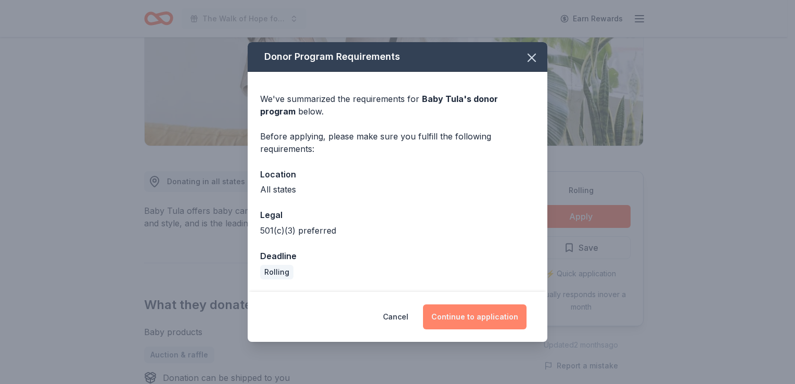
click at [464, 323] on button "Continue to application" at bounding box center [475, 316] width 104 height 25
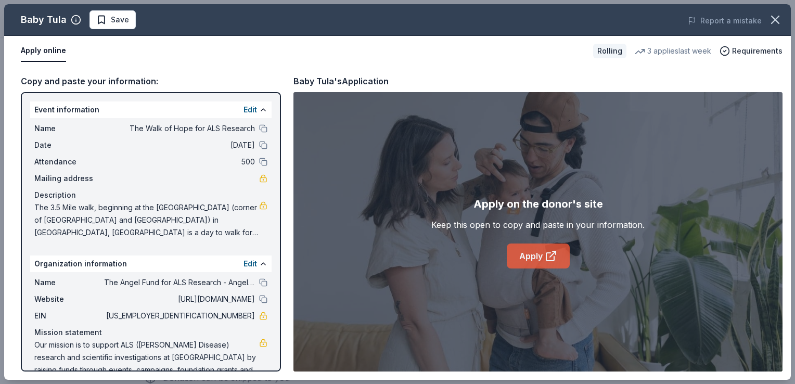
click at [541, 252] on link "Apply" at bounding box center [538, 255] width 63 height 25
